Goal: Task Accomplishment & Management: Manage account settings

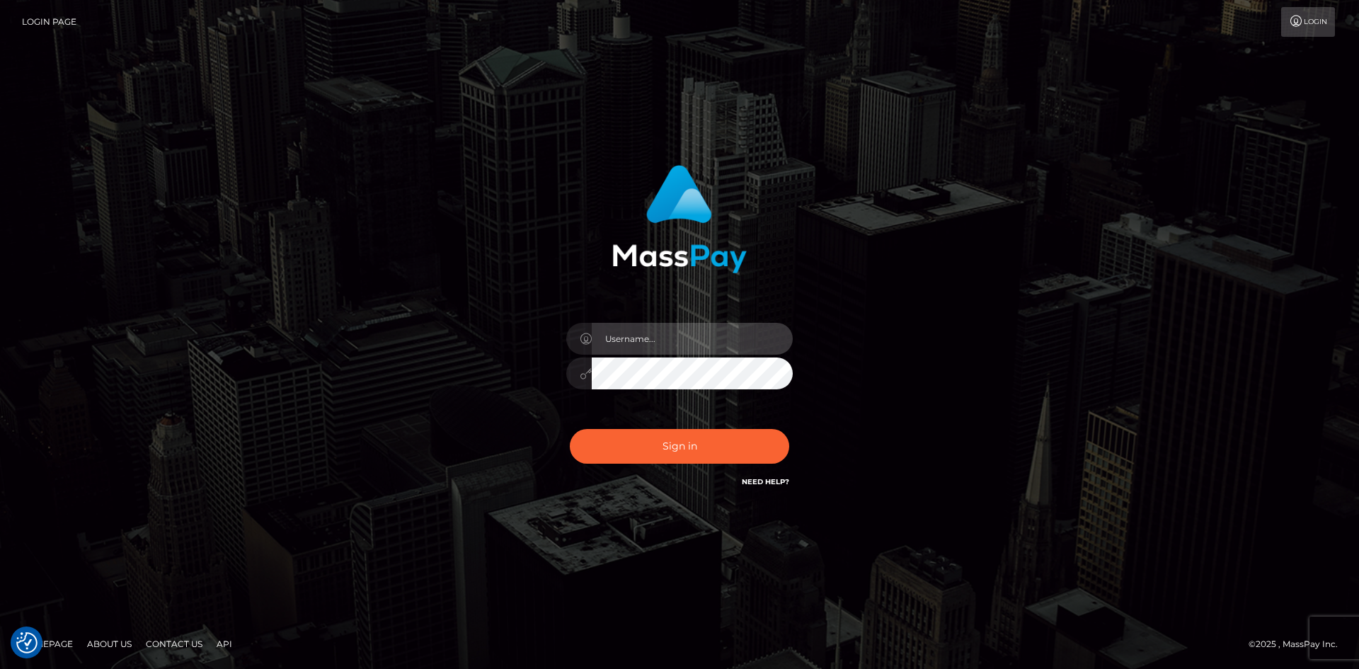
click at [645, 340] on input "text" at bounding box center [692, 339] width 201 height 32
paste input "pranav"
type input "pranav"
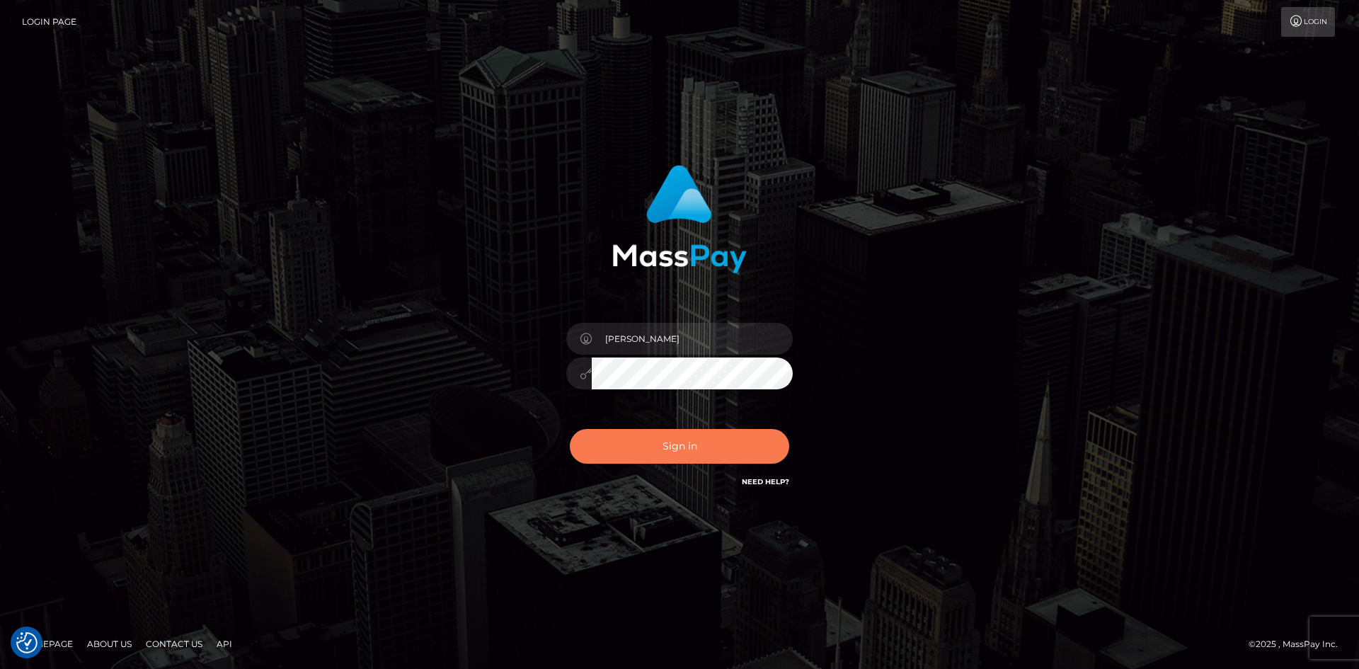
click at [611, 460] on button "Sign in" at bounding box center [679, 446] width 219 height 35
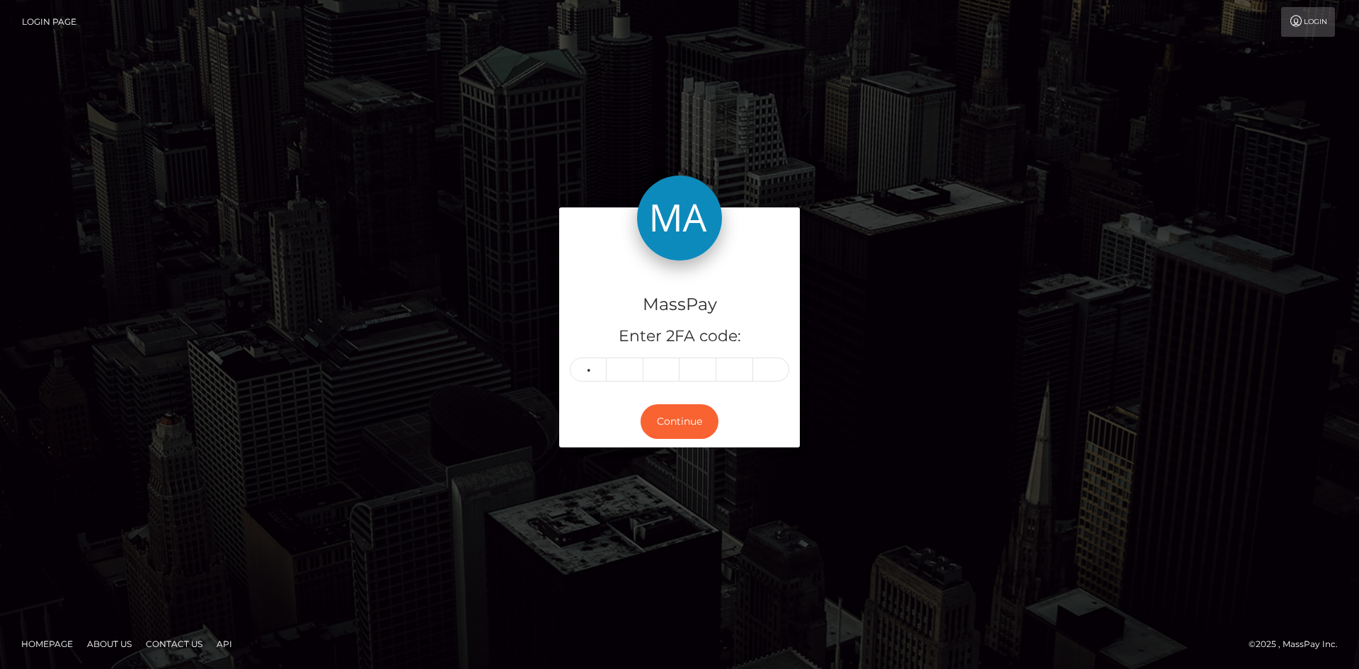
type input "4"
type input "2"
type input "5"
type input "6"
type input "0"
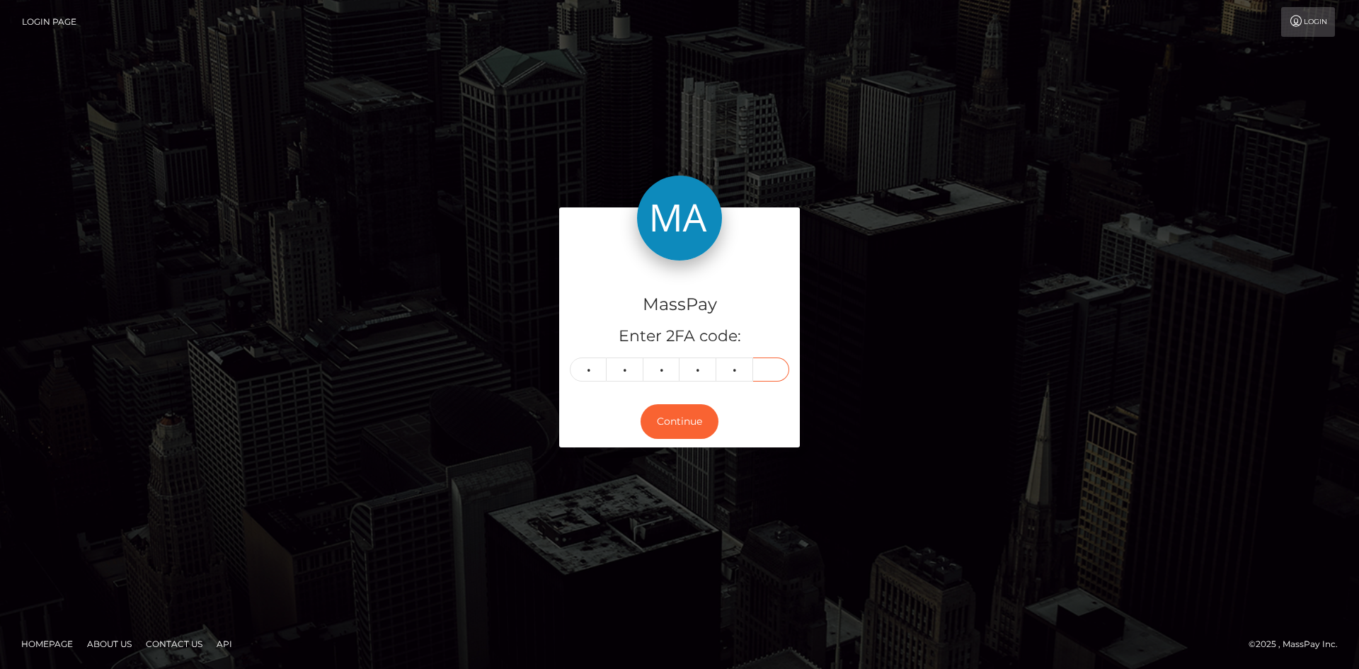
type input "7"
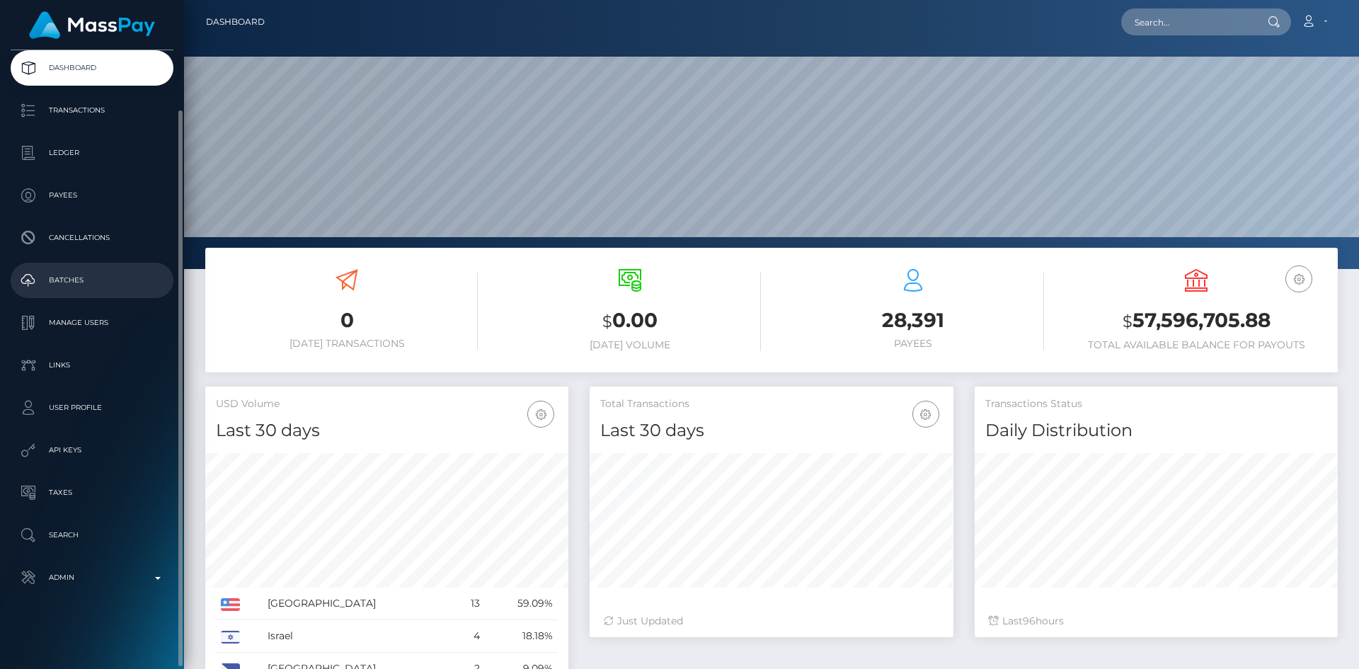
scroll to position [251, 364]
click at [90, 572] on p "Admin" at bounding box center [91, 577] width 151 height 21
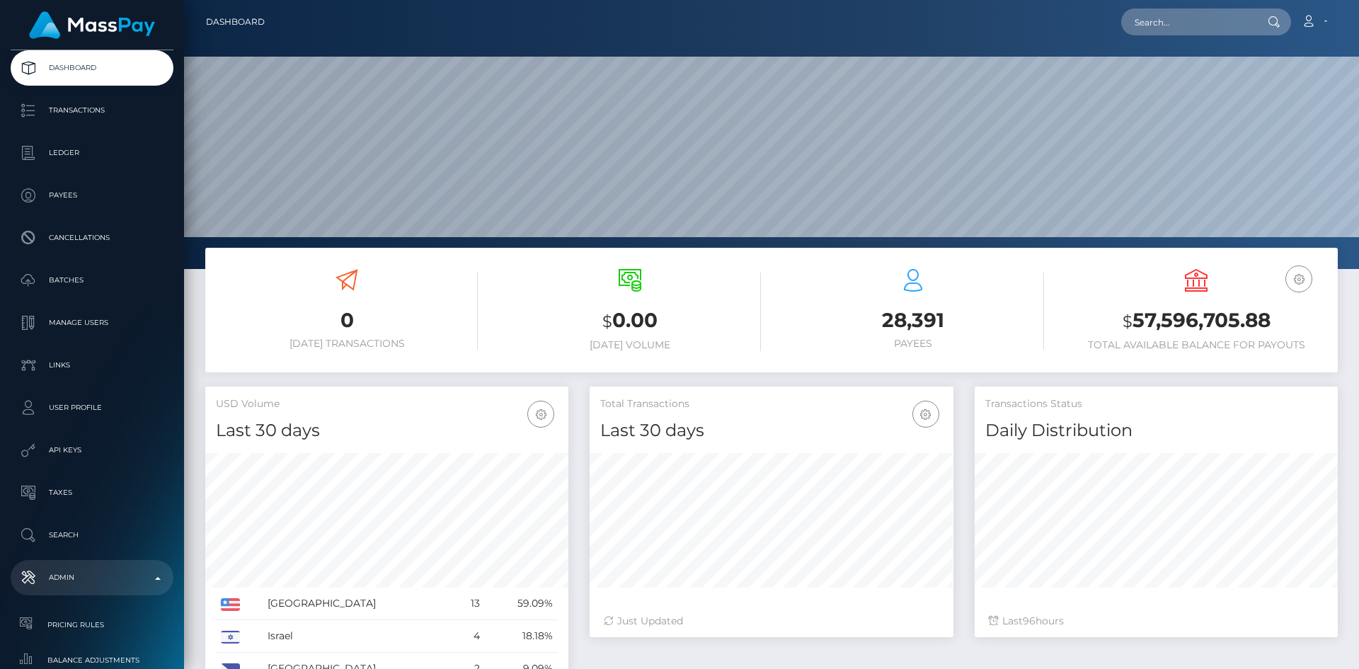
scroll to position [491, 0]
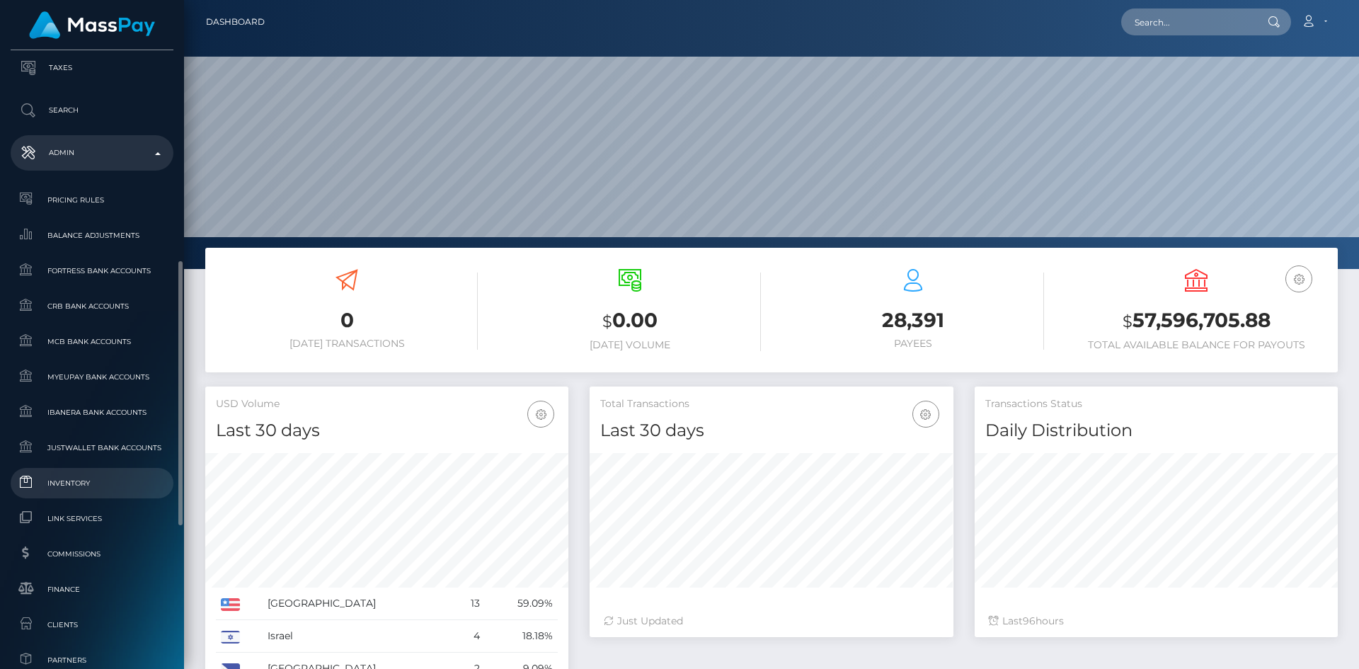
click at [76, 481] on span "Inventory" at bounding box center [91, 483] width 151 height 16
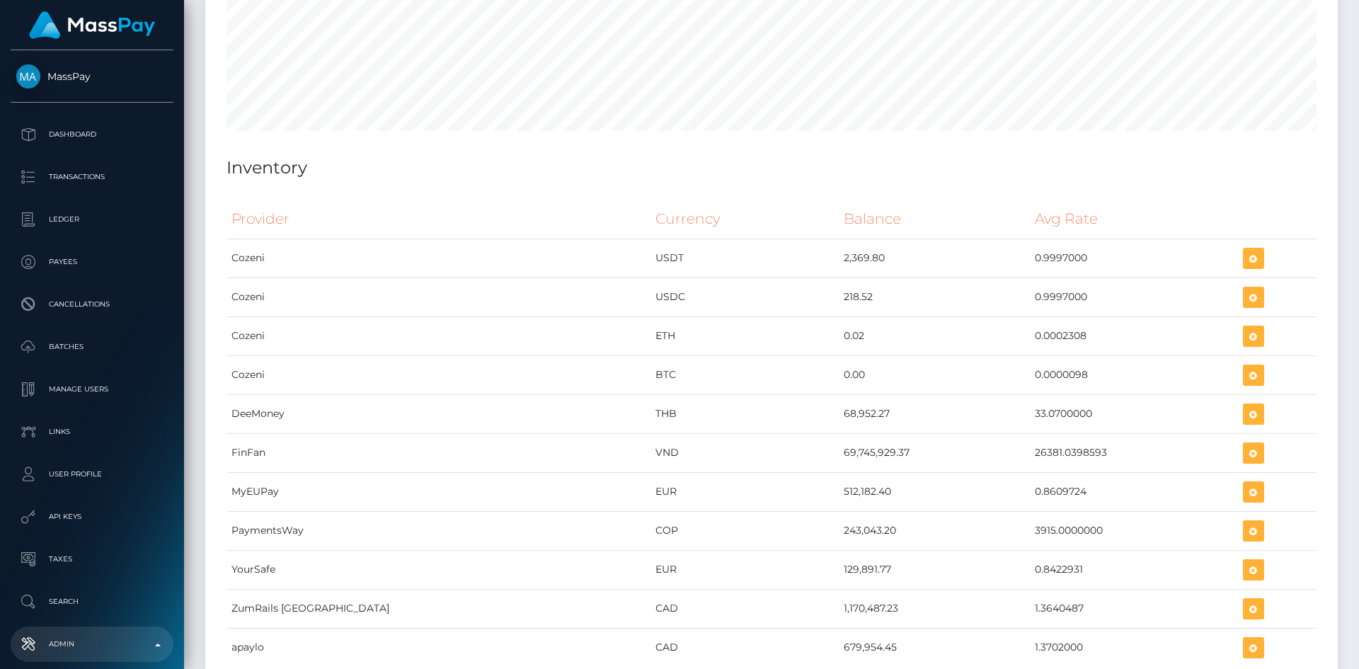
scroll to position [6267, 0]
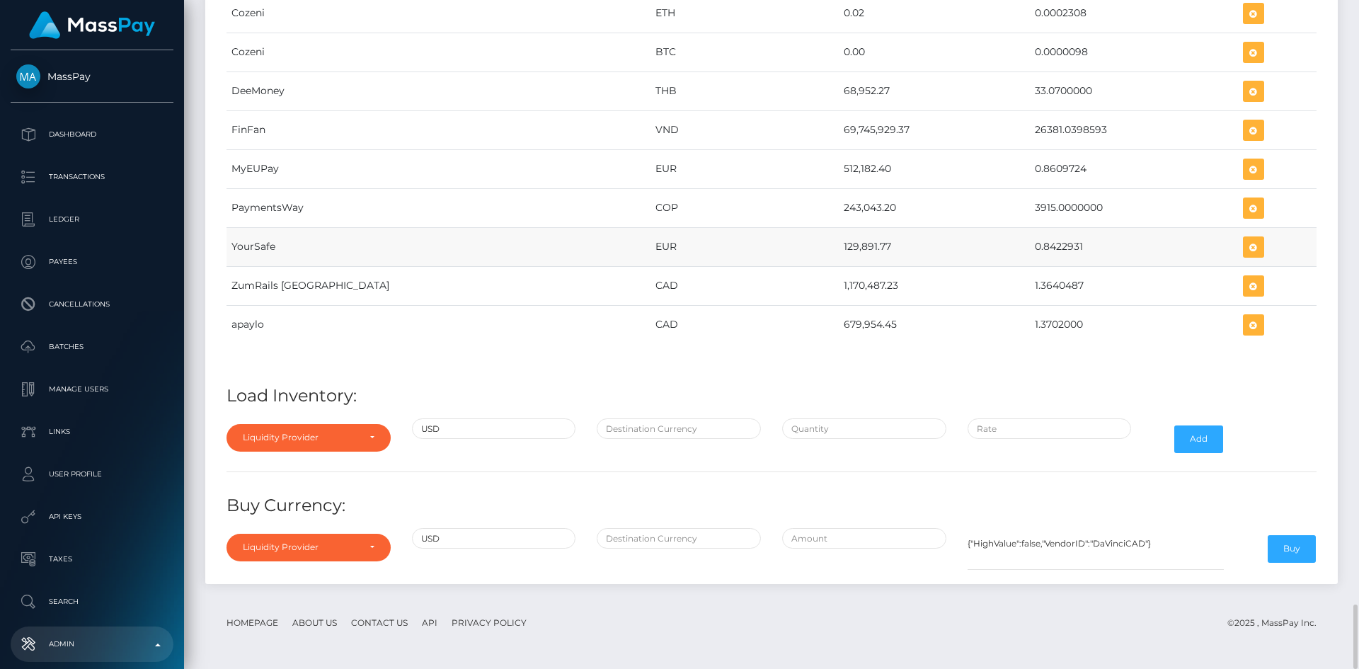
drag, startPoint x: 745, startPoint y: 246, endPoint x: 799, endPoint y: 251, distance: 54.7
click at [799, 251] on tr "YourSafe EUR 129,891.77 0.8422931" at bounding box center [771, 246] width 1090 height 39
copy tr "129,891.77"
drag, startPoint x: 978, startPoint y: 246, endPoint x: 1029, endPoint y: 246, distance: 51.0
click at [1030, 246] on td "0.8422931" at bounding box center [1133, 246] width 207 height 39
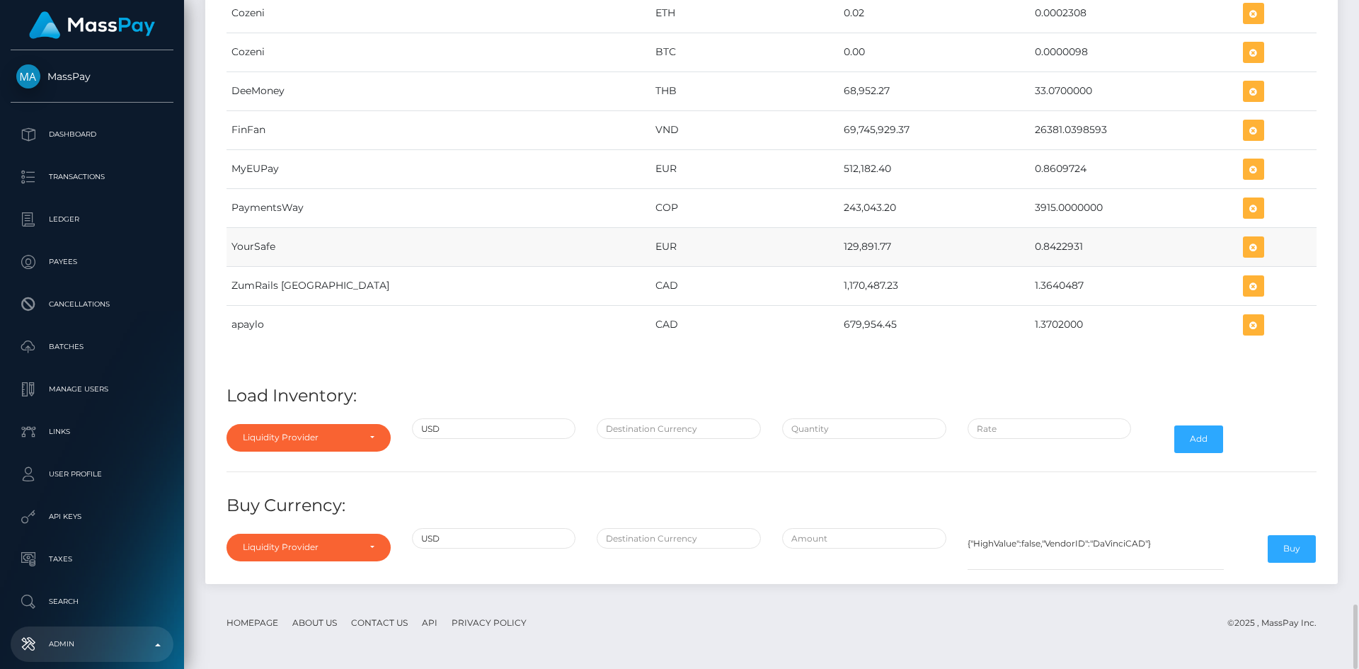
copy td "0.8422931"
click at [1245, 245] on icon "button" at bounding box center [1253, 247] width 17 height 18
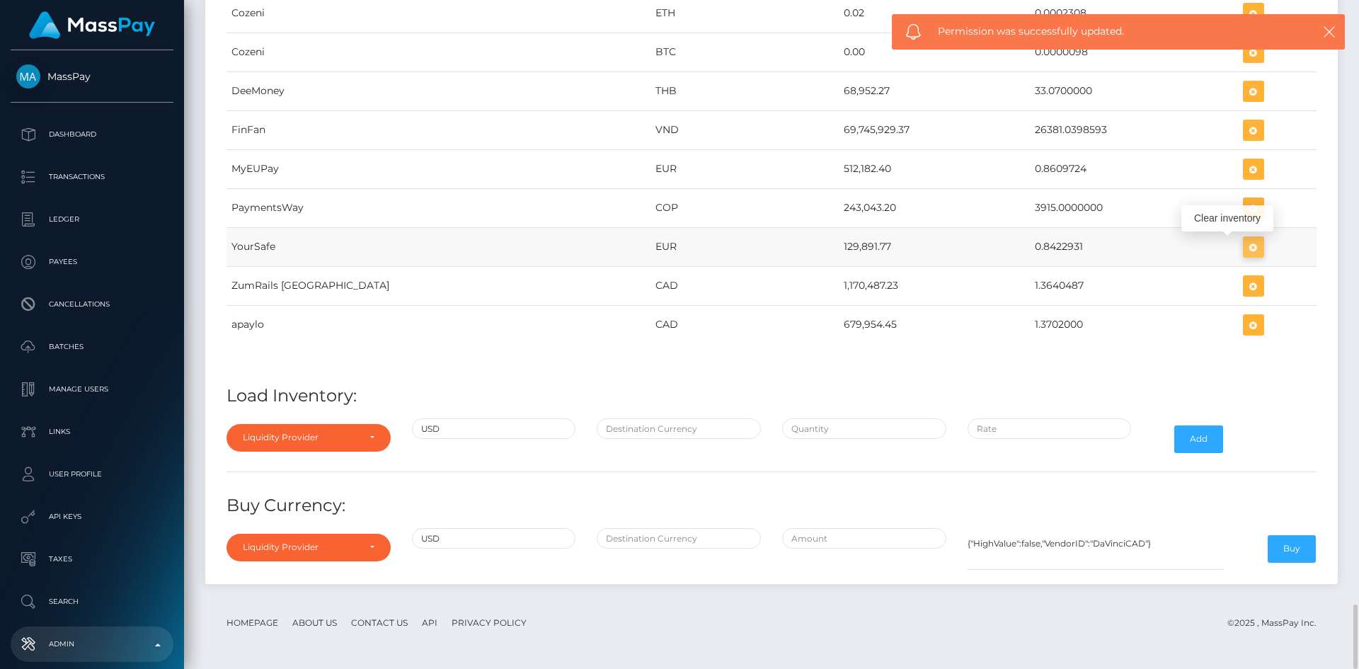
click at [1245, 246] on icon "button" at bounding box center [1253, 247] width 17 height 18
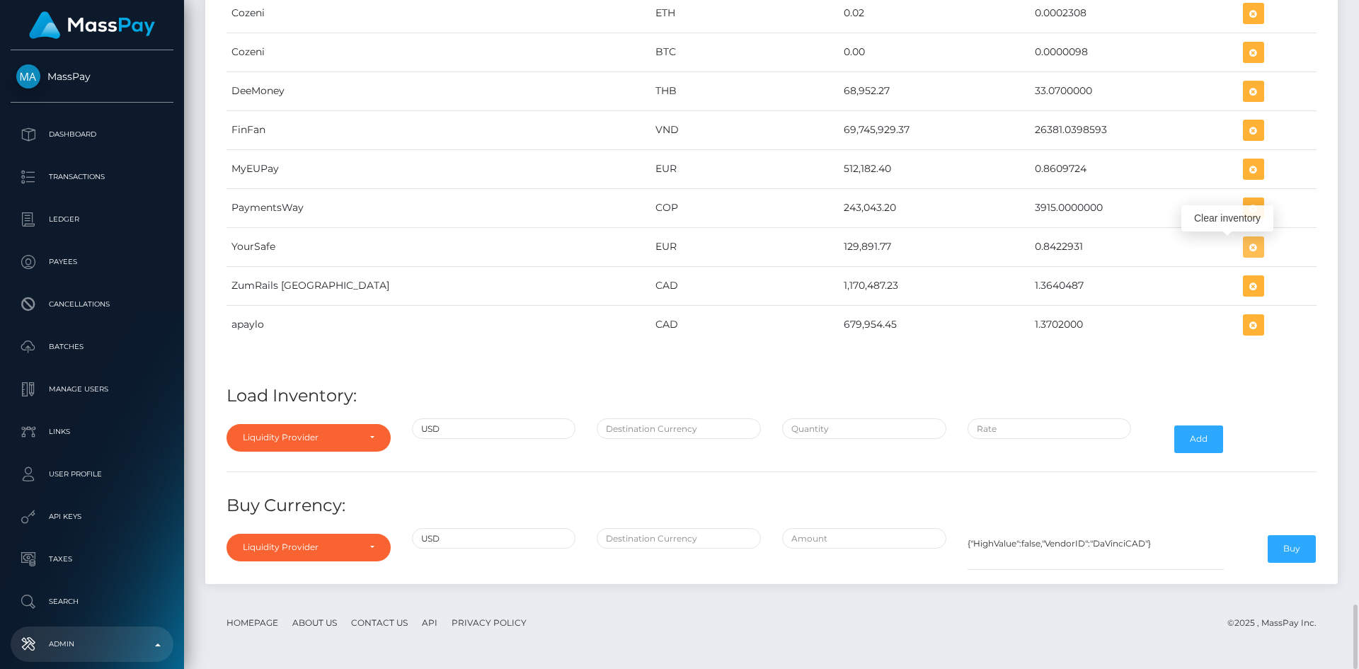
drag, startPoint x: 1230, startPoint y: 247, endPoint x: 486, endPoint y: 429, distance: 765.7
click at [1245, 245] on icon "button" at bounding box center [1253, 247] width 17 height 18
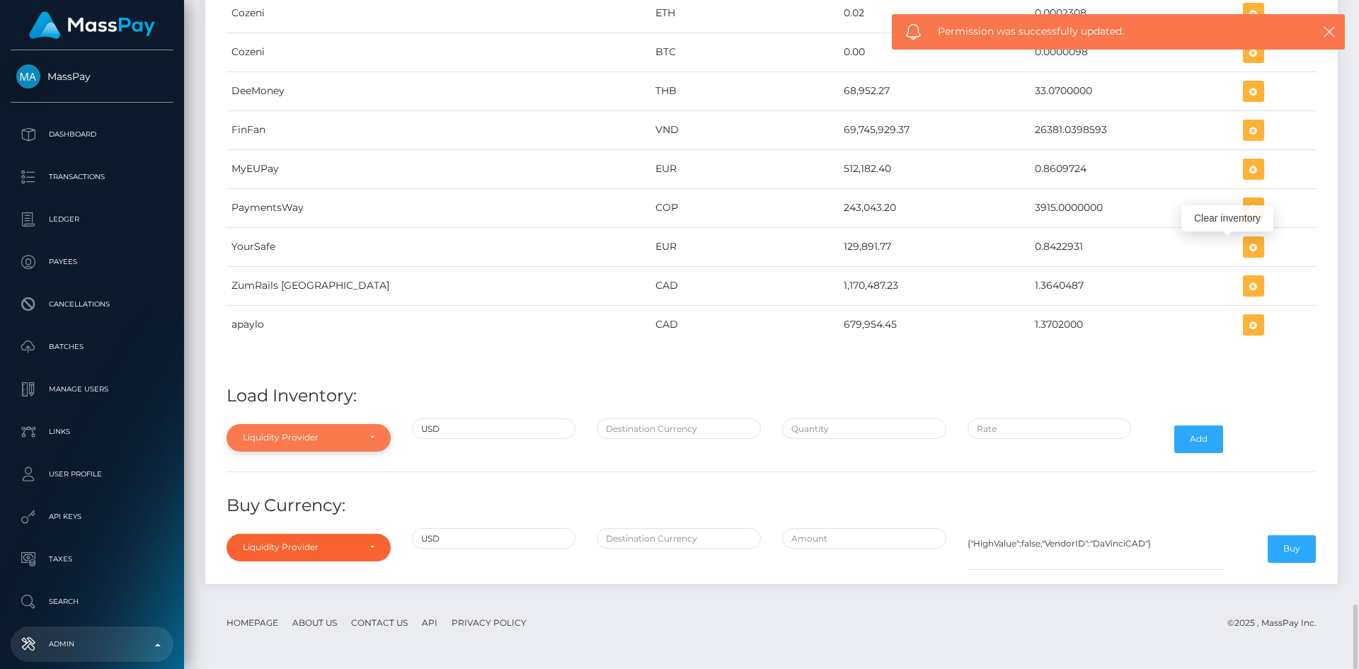
click at [306, 442] on div "Liquidity Provider" at bounding box center [300, 437] width 115 height 11
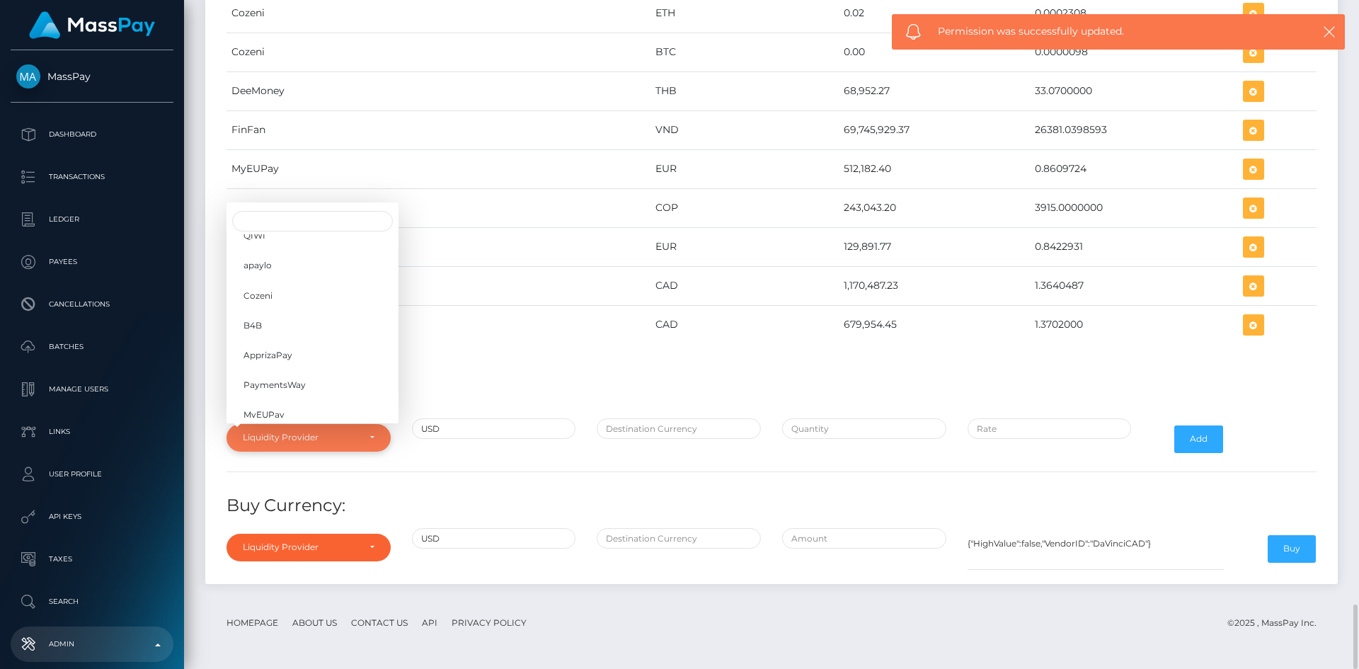
scroll to position [224, 0]
click at [270, 325] on span "YourSafe" at bounding box center [262, 326] width 38 height 13
select select "YourSafe"
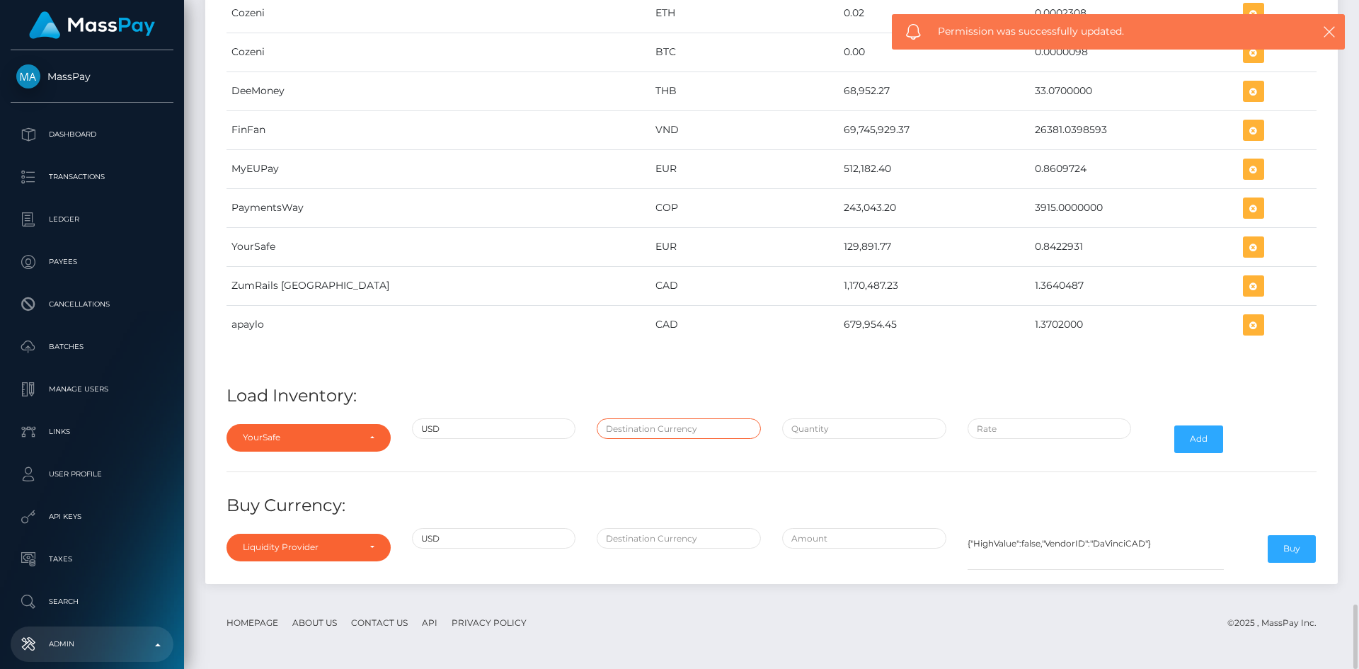
drag, startPoint x: 661, startPoint y: 424, endPoint x: 662, endPoint y: 434, distance: 10.0
click at [661, 424] on input "text" at bounding box center [679, 428] width 164 height 21
type input "EUR"
click at [819, 430] on input "text" at bounding box center [864, 428] width 164 height 21
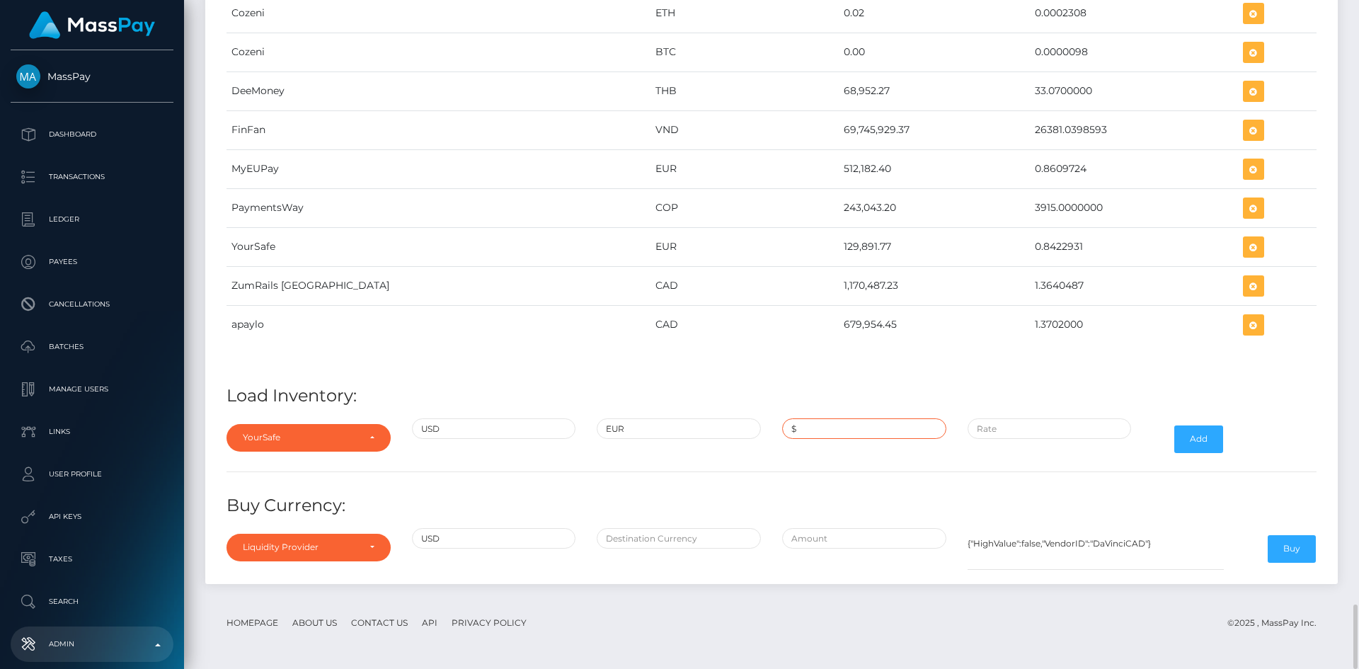
click at [821, 428] on input "$" at bounding box center [864, 428] width 164 height 21
paste input "300,000.0000000"
type input "$300,000.0000000"
click at [1009, 430] on input "$" at bounding box center [1049, 428] width 164 height 21
paste input "0.8470859"
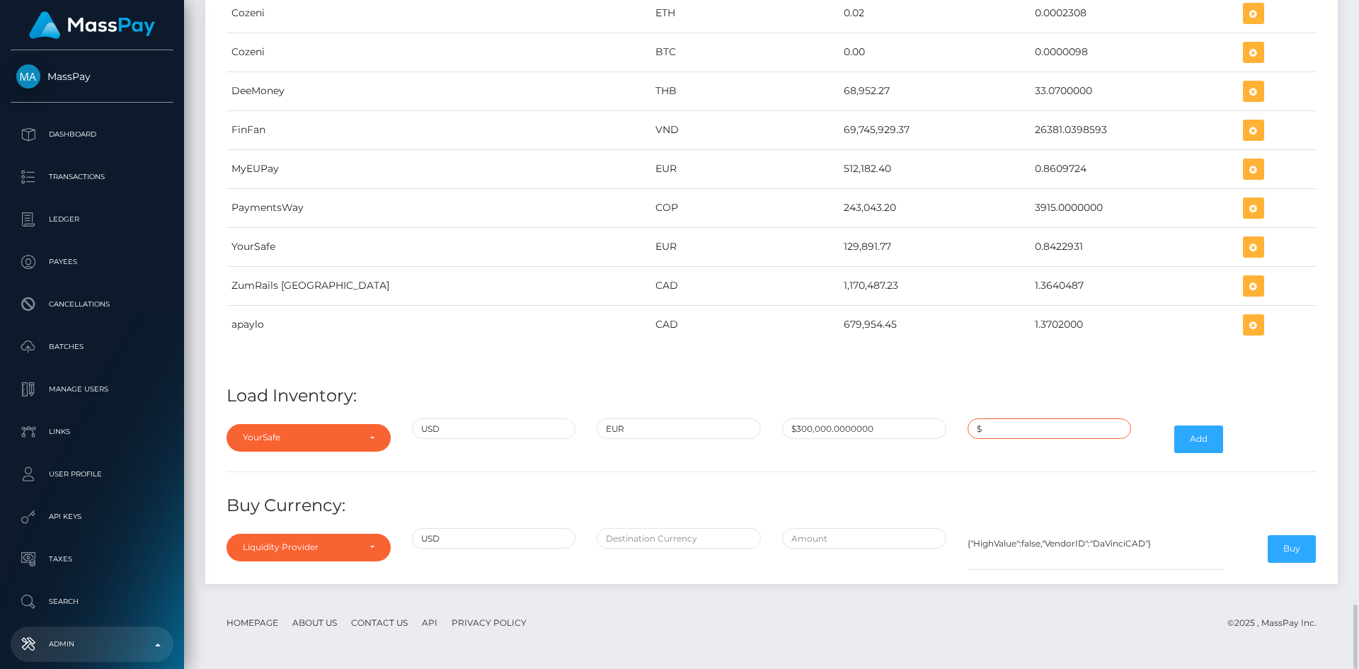
type input "$0.8470859"
click at [1205, 438] on button "Add" at bounding box center [1198, 438] width 49 height 27
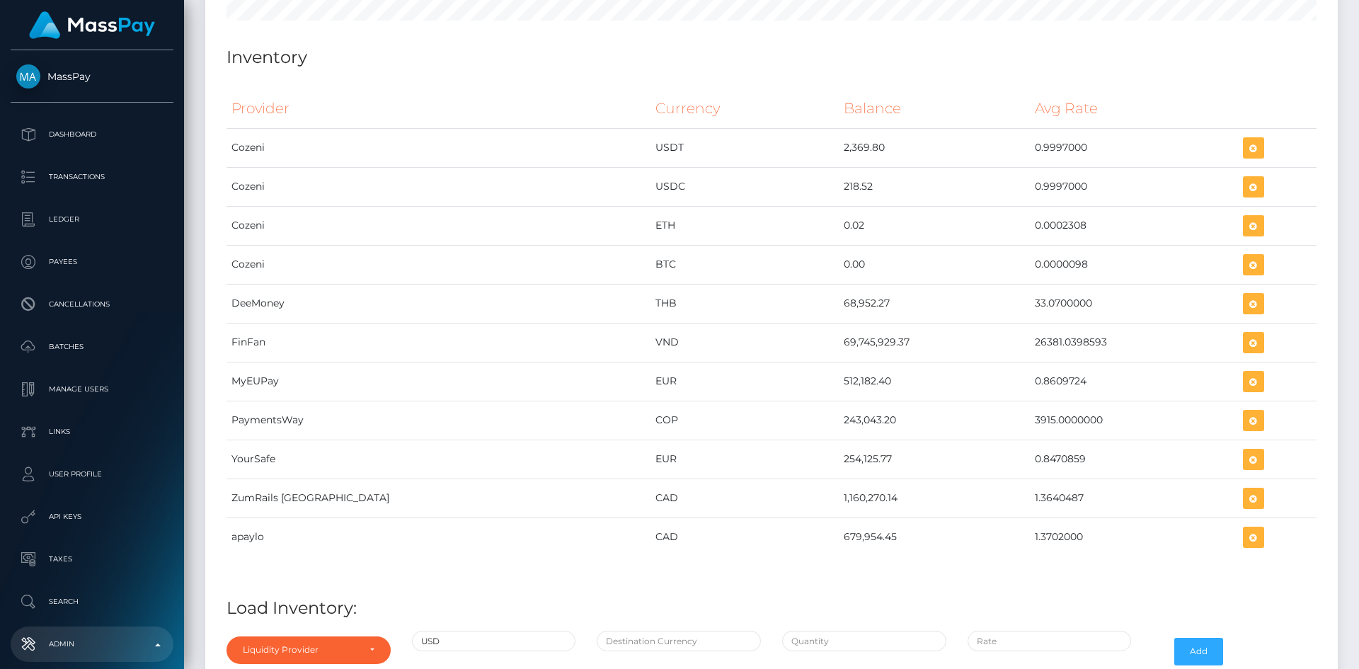
scroll to position [6333, 0]
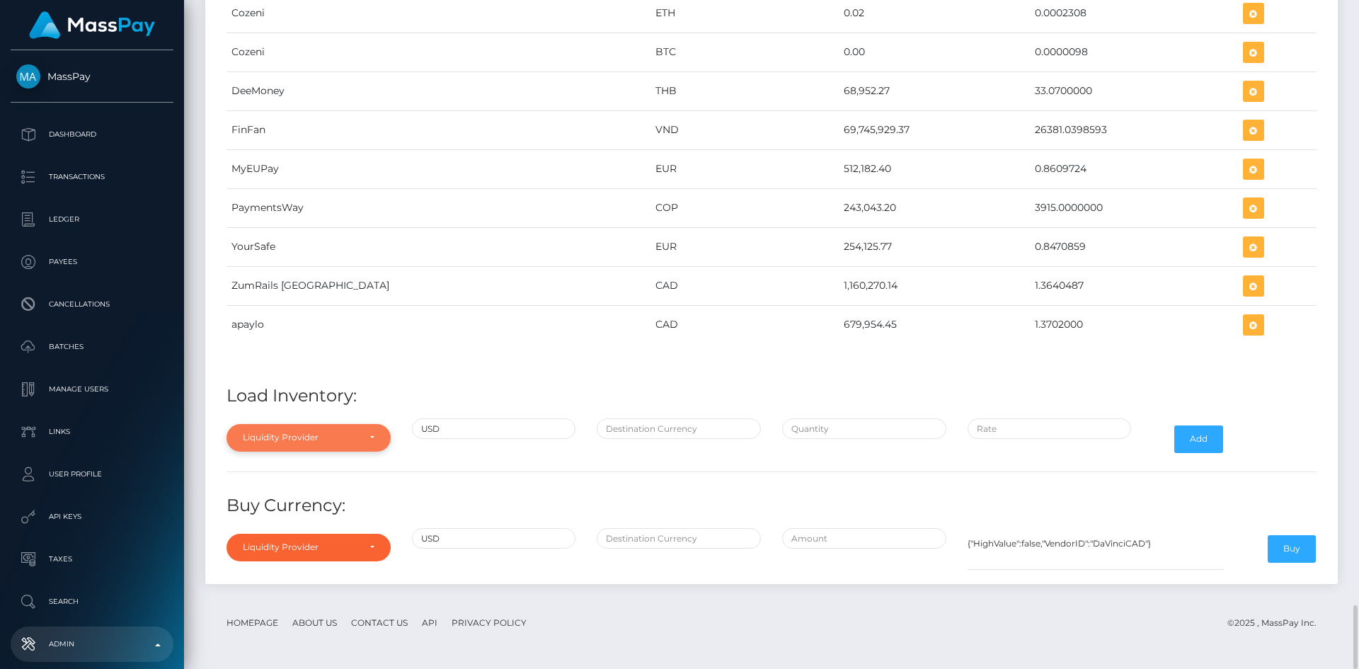
click at [306, 442] on div "Liquidity Provider" at bounding box center [300, 437] width 115 height 11
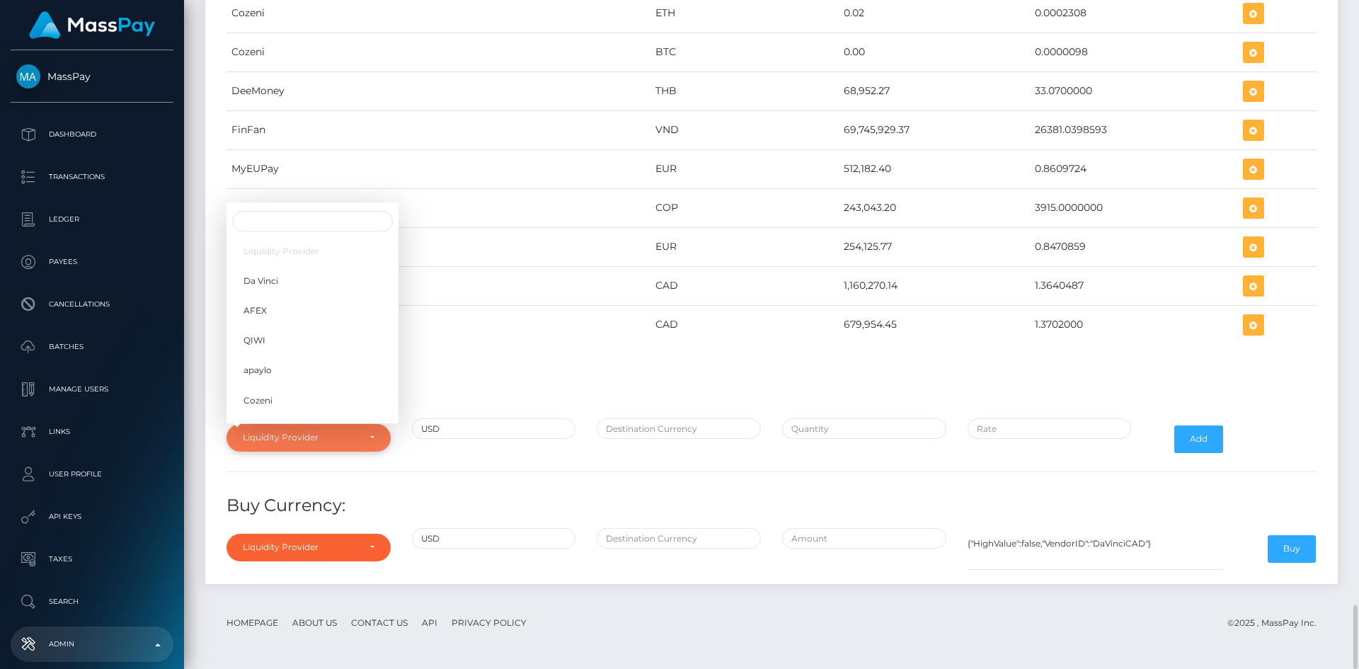
scroll to position [224, 0]
click at [317, 322] on link "YourSafe" at bounding box center [312, 326] width 172 height 26
select select "YourSafe"
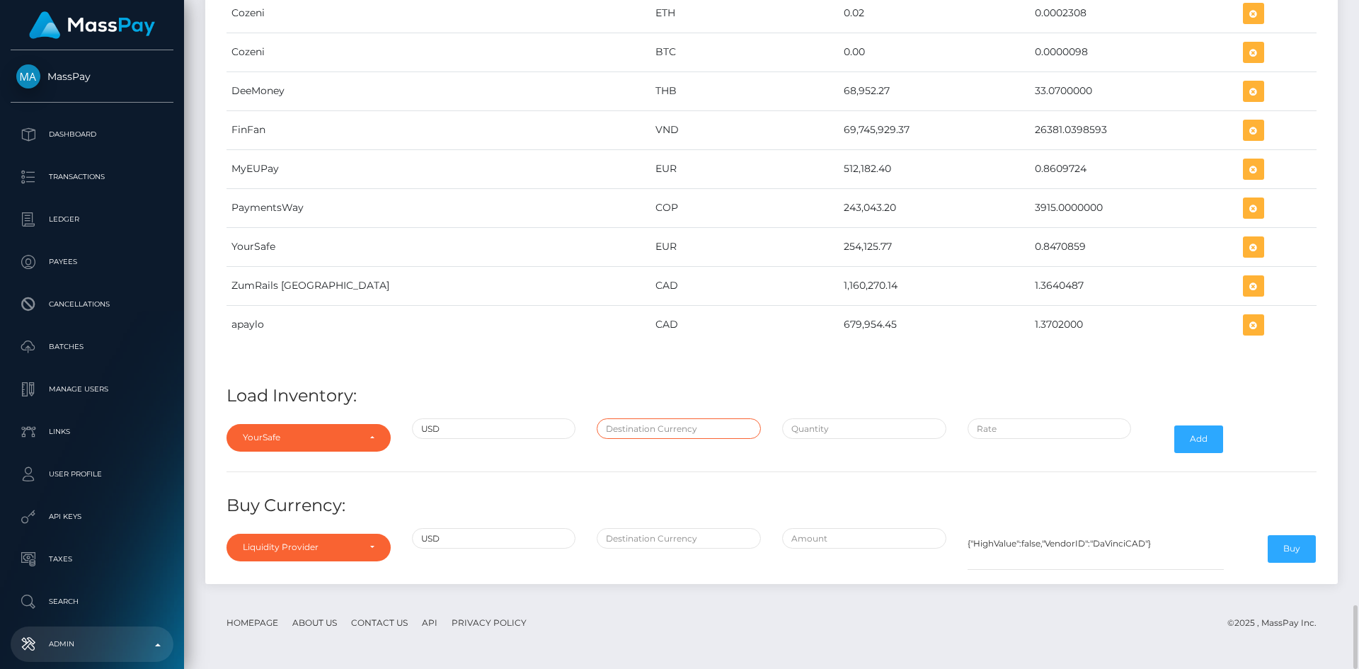
click at [605, 426] on input "text" at bounding box center [679, 428] width 164 height 21
type input "EUR"
click at [840, 435] on input "text" at bounding box center [864, 428] width 164 height 21
click at [815, 429] on input "$" at bounding box center [864, 428] width 164 height 21
paste input "159,588.3784000"
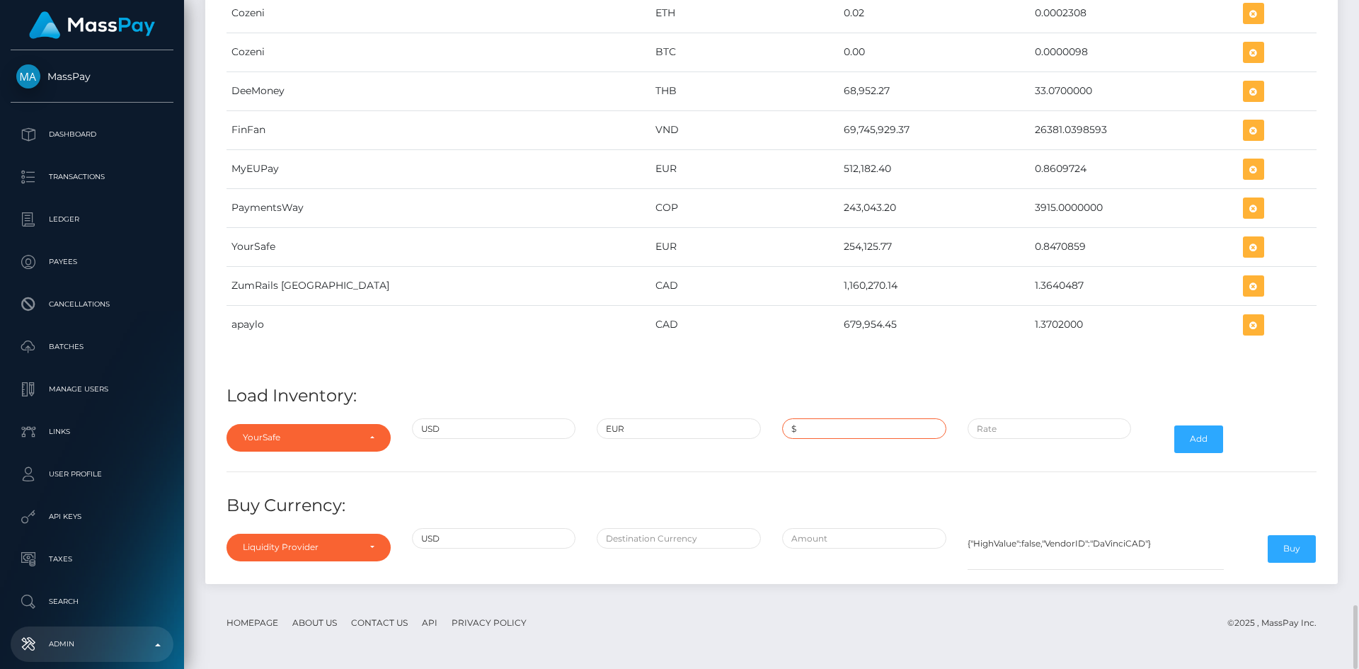
type input "$159,588.3784000"
click at [1016, 427] on input "$" at bounding box center [1049, 428] width 164 height 21
paste input "0.8422931"
type input "$0.8422931"
click at [1196, 439] on button "Add" at bounding box center [1198, 438] width 49 height 27
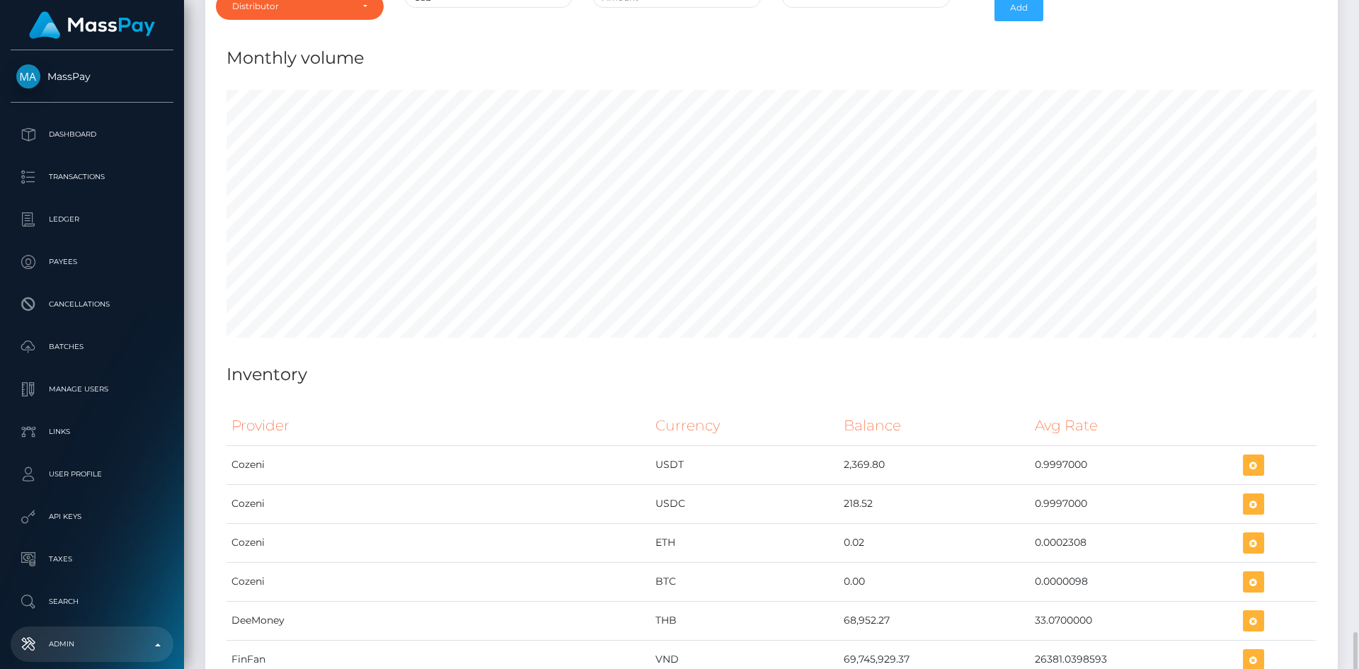
scroll to position [6333, 0]
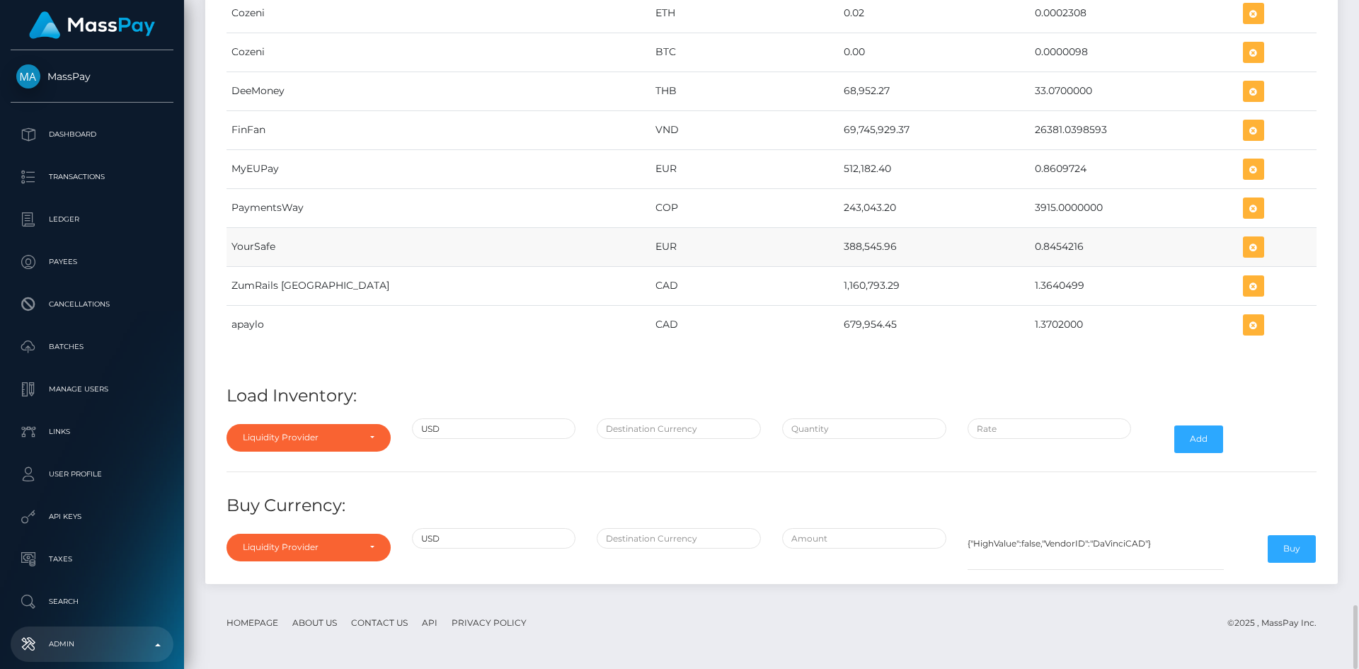
drag, startPoint x: 752, startPoint y: 243, endPoint x: 803, endPoint y: 249, distance: 51.3
click at [839, 249] on td "388,545.96" at bounding box center [935, 246] width 192 height 39
copy td "388,545.96"
click at [761, 381] on div "Provider Currency Balance Avg Rate Cozeni USDT 2,369.80 Load Inventory:" at bounding box center [771, 221] width 1111 height 711
drag, startPoint x: 753, startPoint y: 246, endPoint x: 819, endPoint y: 250, distance: 65.9
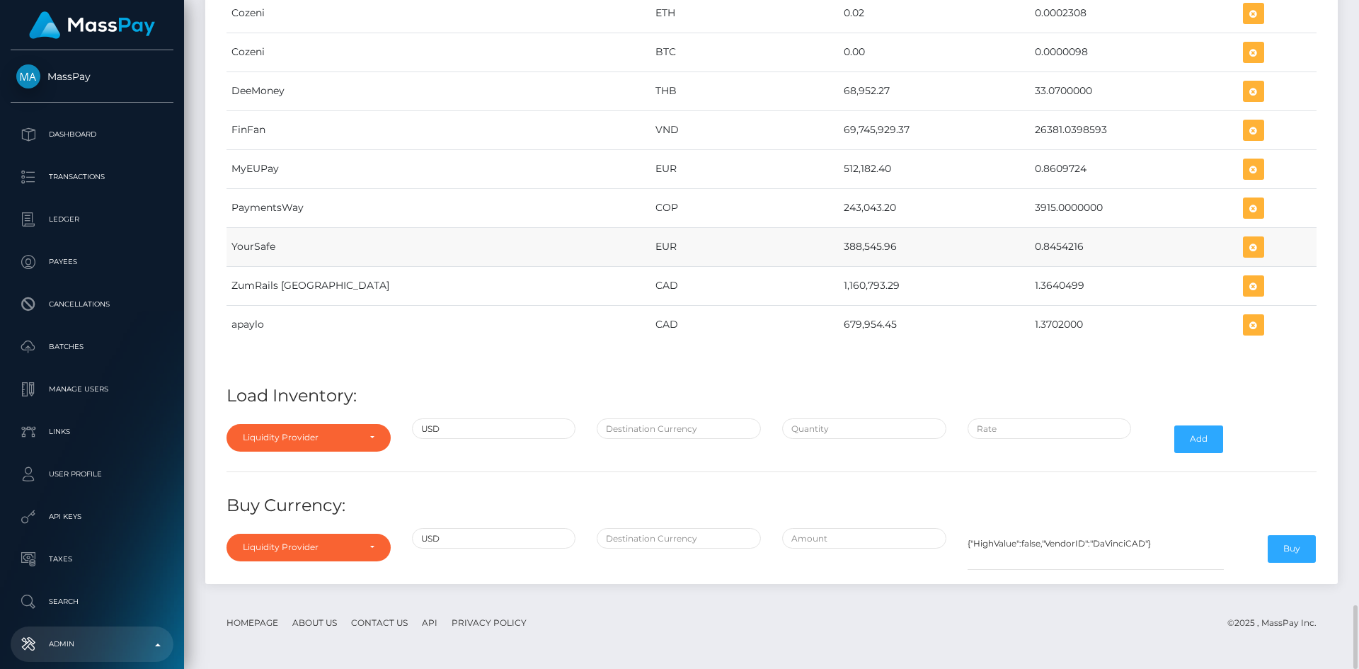
click at [839, 250] on td "388,545.96" at bounding box center [935, 246] width 192 height 39
copy td "388,545.96"
drag, startPoint x: 978, startPoint y: 248, endPoint x: 1030, endPoint y: 251, distance: 51.7
click at [1030, 251] on td "0.8454216" at bounding box center [1133, 246] width 207 height 39
copy td "0.8454216"
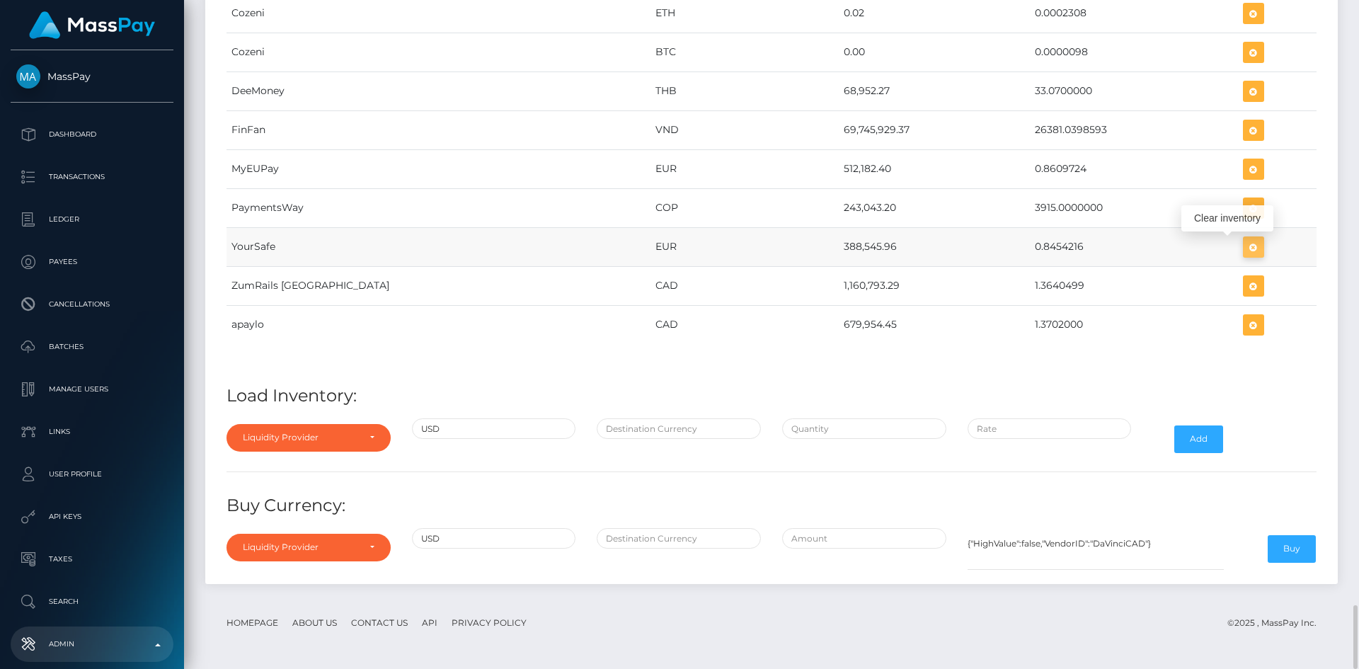
scroll to position [6842, 1132]
click at [1245, 242] on icon "button" at bounding box center [1253, 247] width 17 height 18
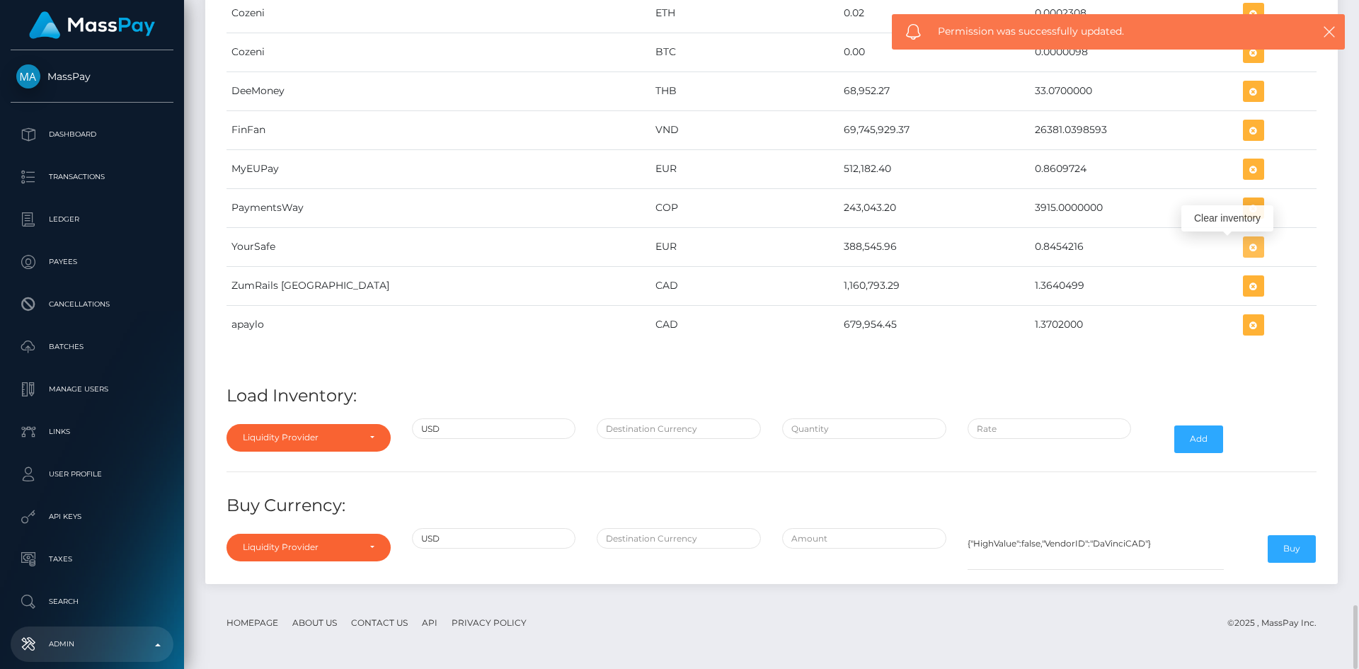
drag, startPoint x: 1241, startPoint y: 250, endPoint x: 626, endPoint y: 412, distance: 635.3
click at [1245, 249] on icon "button" at bounding box center [1253, 247] width 17 height 18
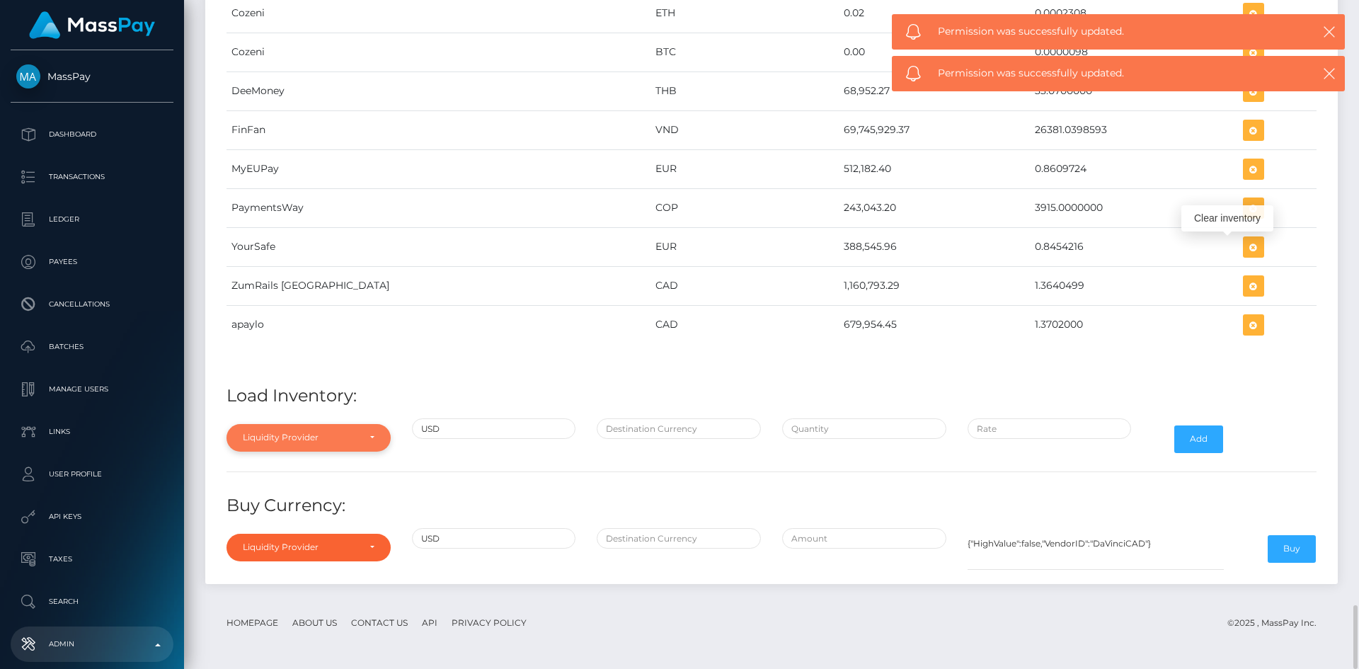
click at [277, 437] on div "Liquidity Provider" at bounding box center [300, 437] width 115 height 11
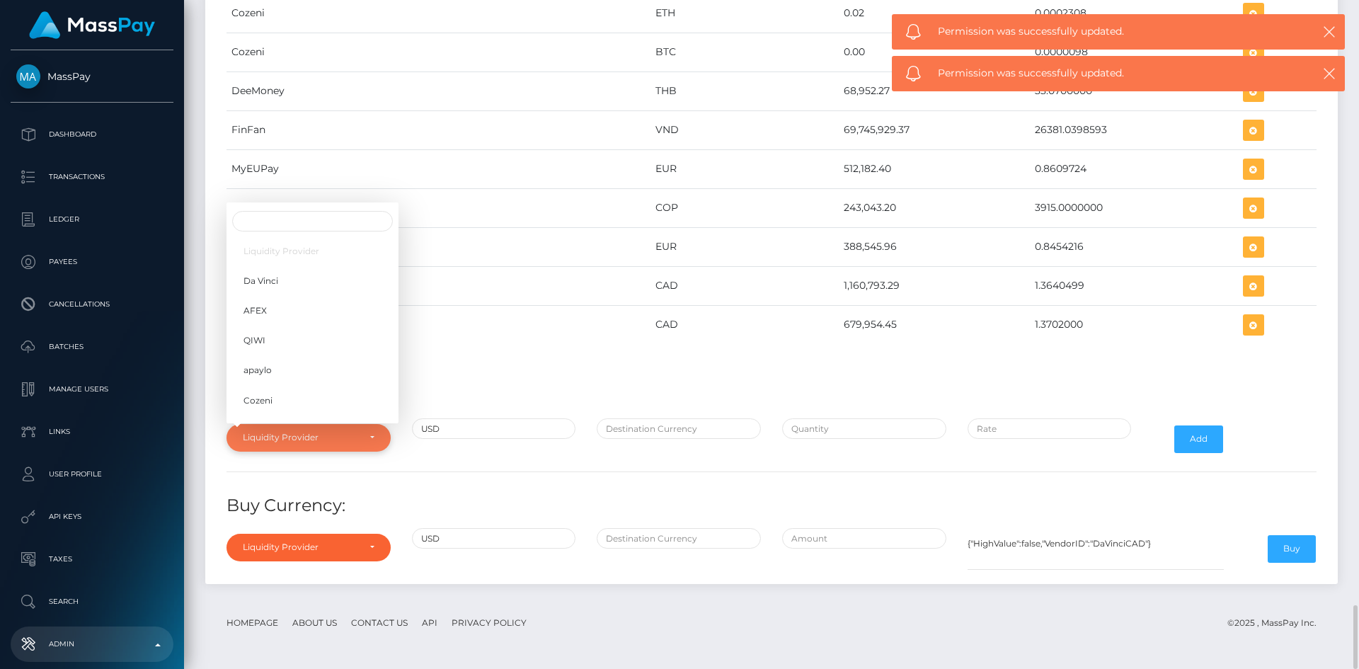
scroll to position [105, 0]
click at [417, 458] on div "USD" at bounding box center [493, 438] width 185 height 41
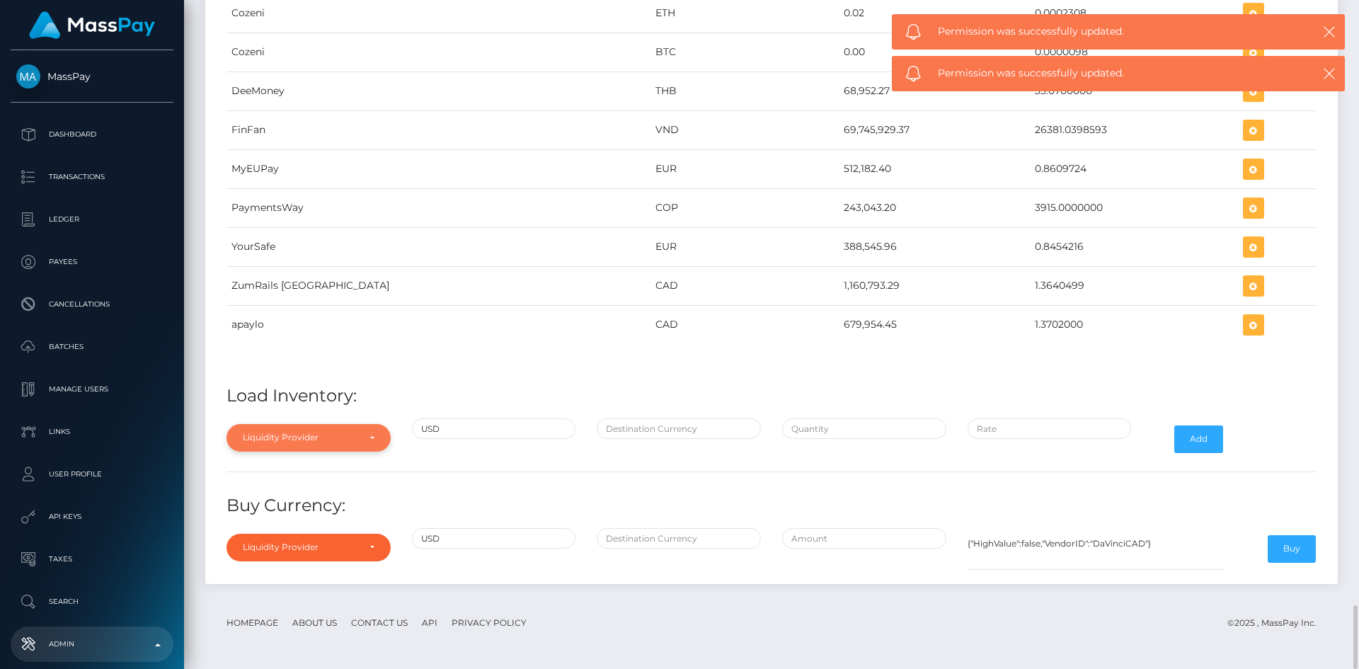
click at [326, 437] on div "Liquidity Provider" at bounding box center [300, 437] width 115 height 11
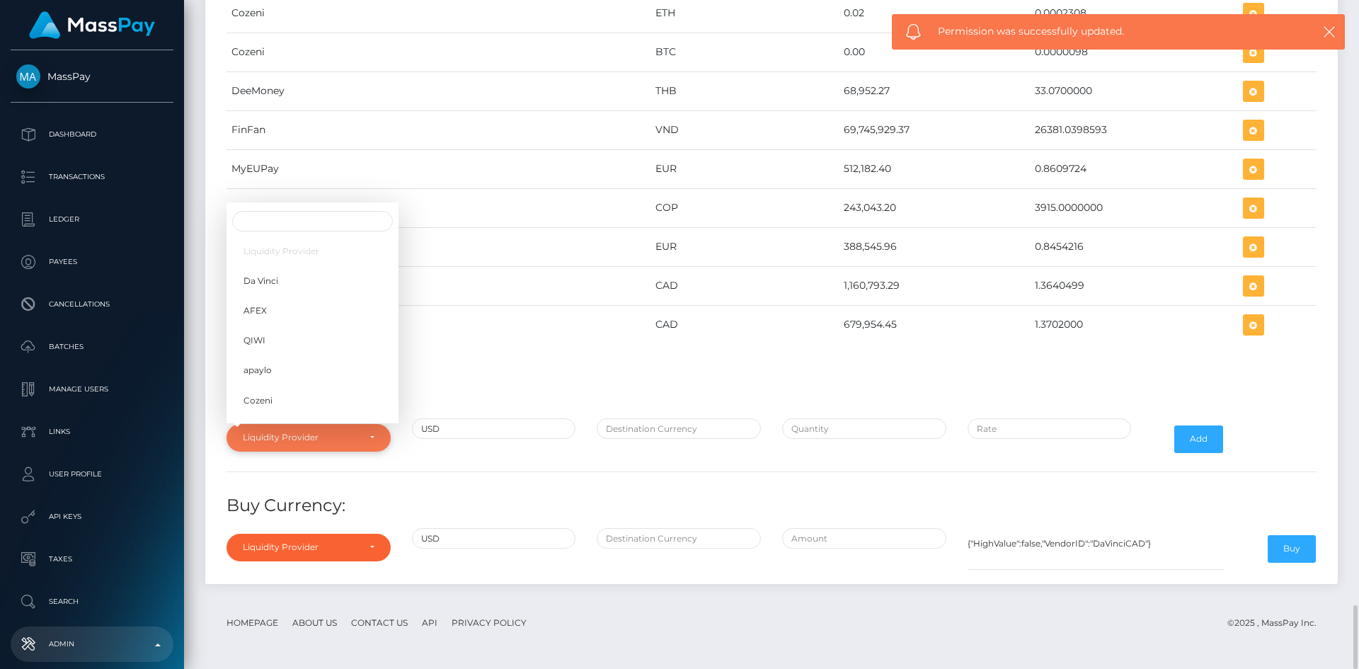
scroll to position [224, 0]
click at [298, 327] on link "YourSafe" at bounding box center [312, 326] width 172 height 26
select select "YourSafe"
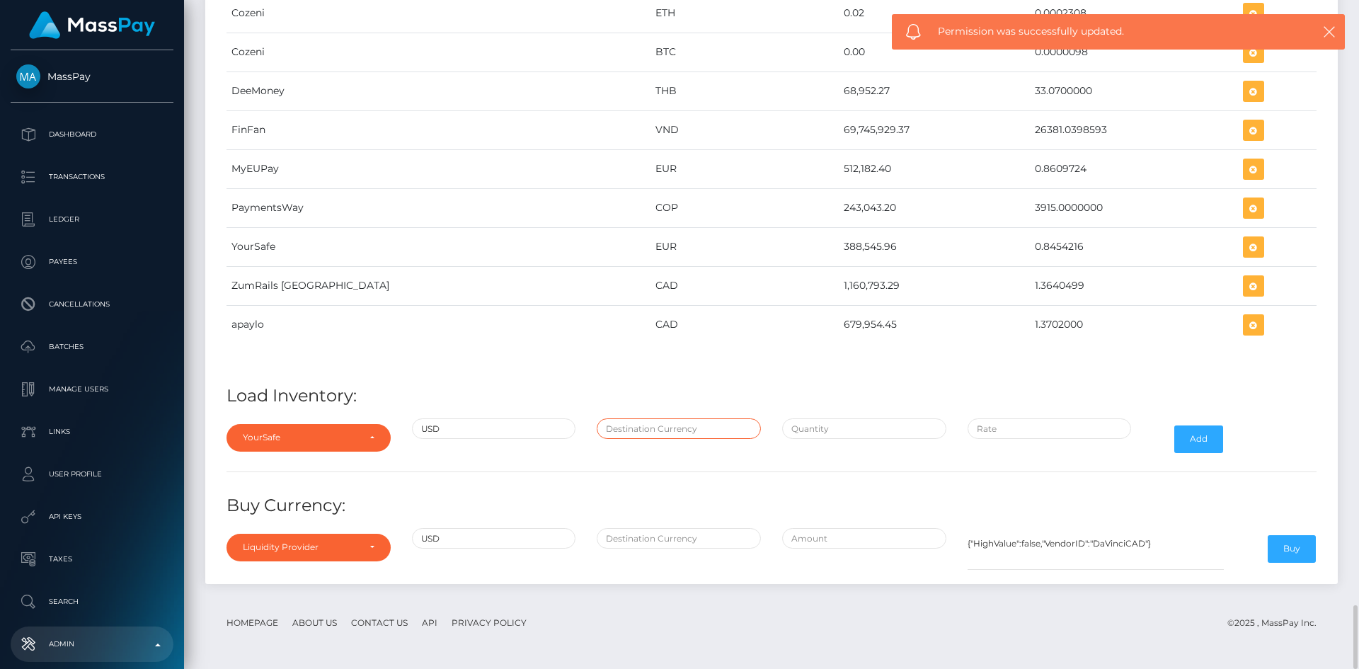
click at [641, 430] on input "text" at bounding box center [679, 428] width 164 height 21
type input "EUR"
click at [812, 423] on input "text" at bounding box center [864, 428] width 164 height 21
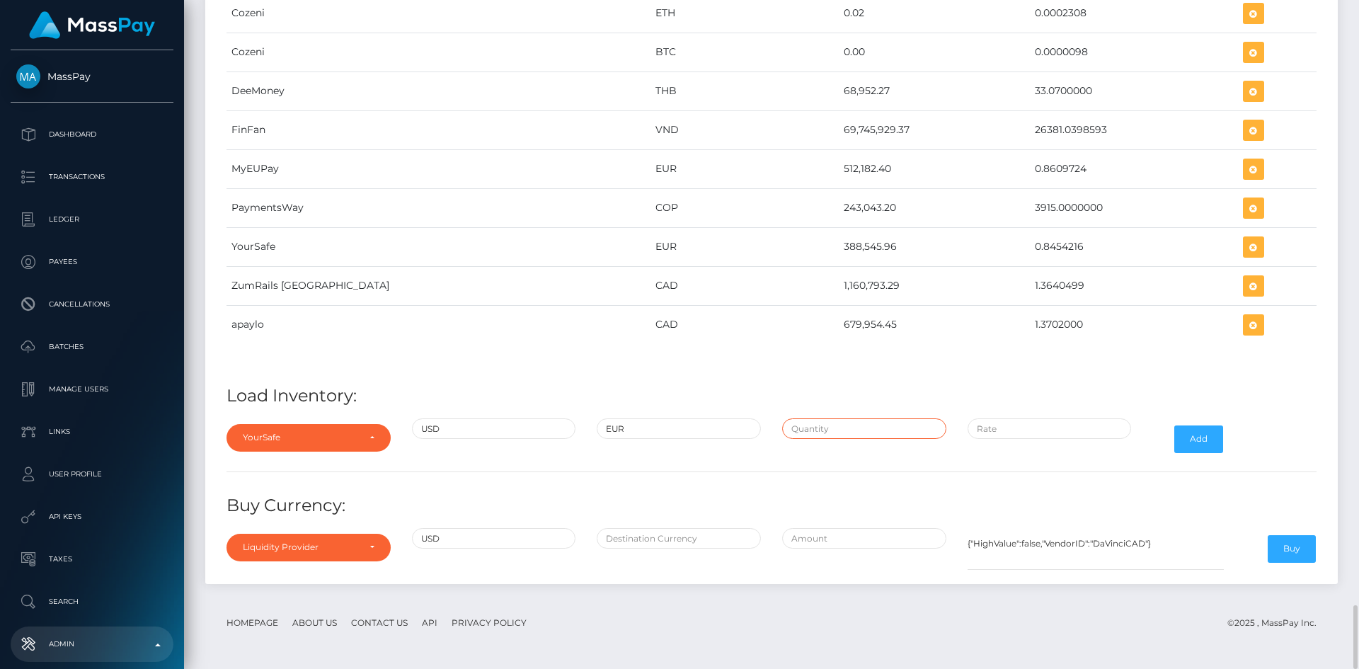
click at [868, 431] on input "text" at bounding box center [864, 428] width 164 height 21
paste input "459,588.4000000"
type input "$459,588.4000000"
click at [1076, 434] on input "$" at bounding box center [1049, 428] width 164 height 21
paste input "0.8454216"
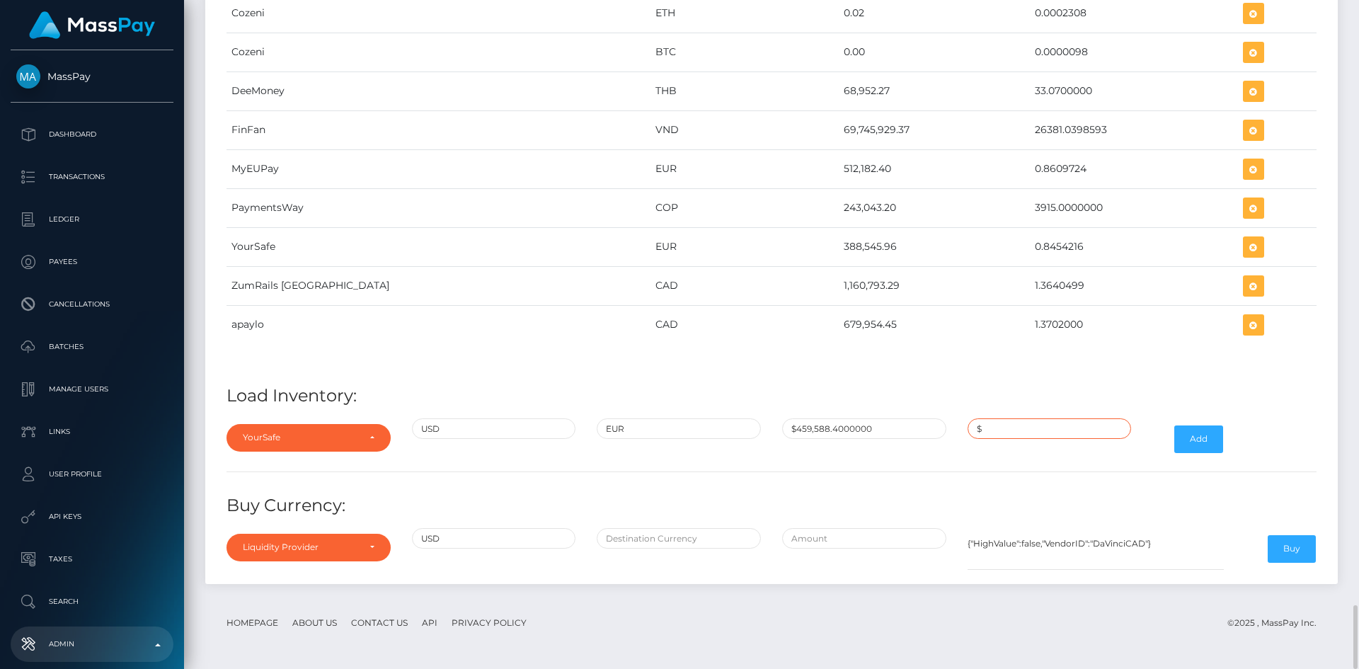
type input "$0.8454216"
click at [1205, 434] on button "Add" at bounding box center [1198, 438] width 49 height 27
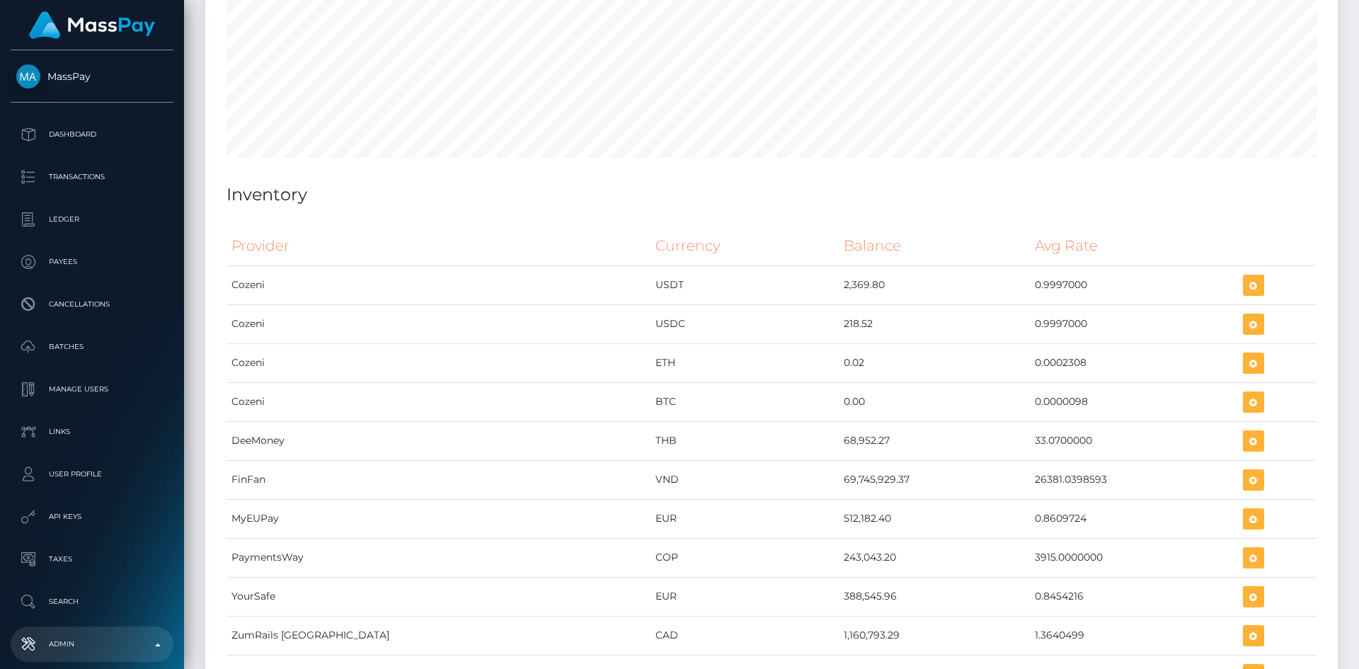
scroll to position [6365, 0]
